Goal: Check status

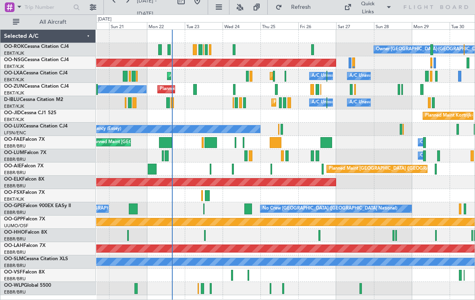
click at [294, 11] on button "Refresh" at bounding box center [295, 7] width 48 height 13
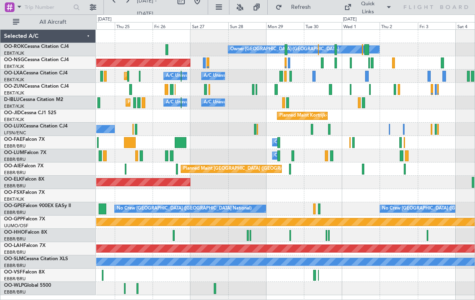
click at [366, 62] on div "Planned Maint [GEOGRAPHIC_DATA] ([GEOGRAPHIC_DATA])" at bounding box center [285, 62] width 378 height 13
click at [368, 62] on div at bounding box center [369, 63] width 2 height 11
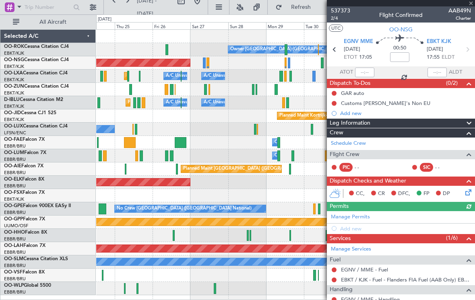
click at [473, 6] on div at bounding box center [401, 3] width 148 height 6
click at [471, 2] on span at bounding box center [471, 3] width 8 height 7
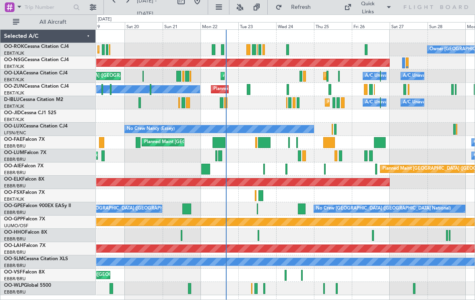
click at [294, 9] on span "Refresh" at bounding box center [301, 7] width 34 height 6
click at [308, 8] on span "Refresh" at bounding box center [301, 7] width 34 height 6
click at [263, 73] on div at bounding box center [263, 76] width 3 height 11
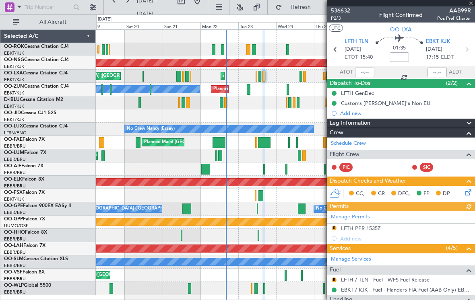
click at [470, 5] on div at bounding box center [401, 3] width 148 height 6
click at [472, 3] on span at bounding box center [471, 3] width 8 height 7
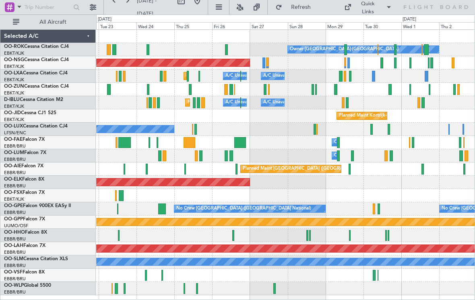
click at [266, 64] on div at bounding box center [267, 63] width 3 height 11
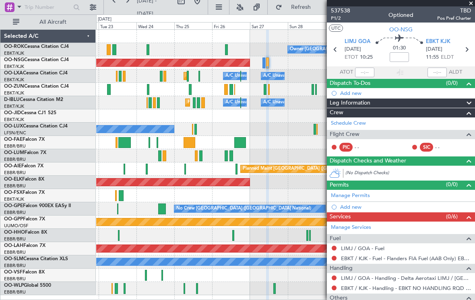
click at [471, 5] on span at bounding box center [471, 3] width 8 height 7
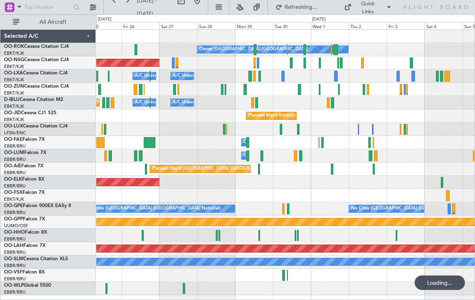
click at [321, 64] on div "Planned Maint [GEOGRAPHIC_DATA] ([GEOGRAPHIC_DATA])" at bounding box center [285, 62] width 378 height 13
click at [320, 61] on div at bounding box center [320, 63] width 2 height 11
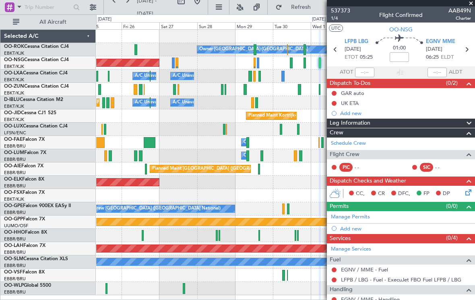
click at [472, 6] on span at bounding box center [471, 3] width 8 height 7
